Goal: Complete application form

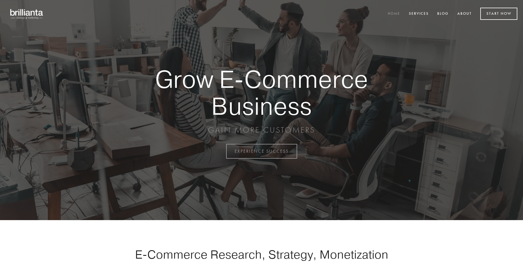
scroll to position [1483, 0]
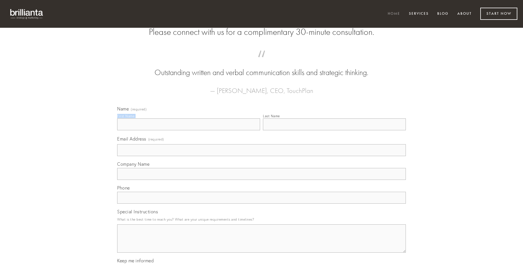
type input "[PERSON_NAME]"
click at [334, 130] on input "Last Name" at bounding box center [334, 124] width 143 height 12
type input "[PERSON_NAME]"
click at [261, 156] on input "Email Address (required)" at bounding box center [261, 150] width 289 height 12
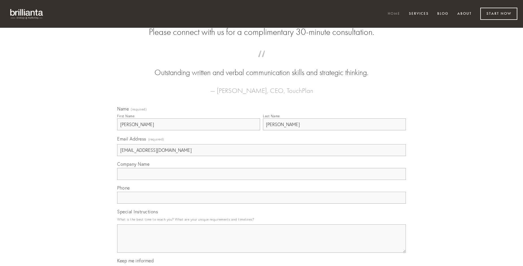
type input "[EMAIL_ADDRESS][DOMAIN_NAME]"
click at [261, 180] on input "Company Name" at bounding box center [261, 174] width 289 height 12
type input "articulus"
click at [261, 203] on input "text" at bounding box center [261, 198] width 289 height 12
click at [261, 243] on textarea "Special Instructions" at bounding box center [261, 238] width 289 height 28
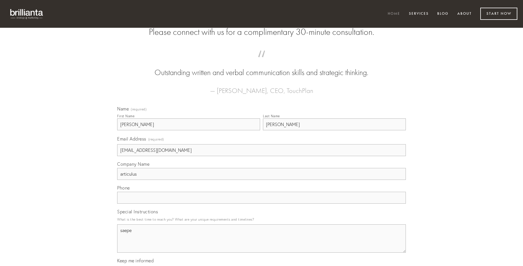
type textarea "saepe"
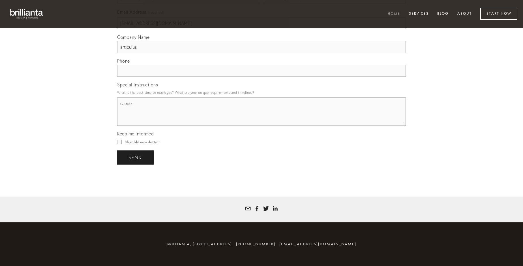
click at [136, 157] on span "send" at bounding box center [135, 157] width 14 height 5
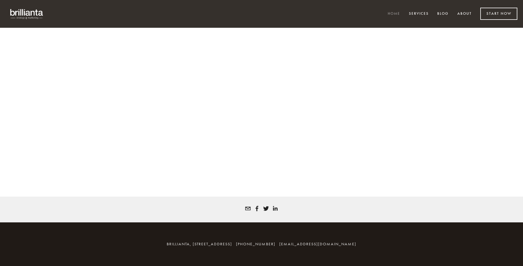
scroll to position [1476, 0]
